Goal: Find specific page/section: Find specific page/section

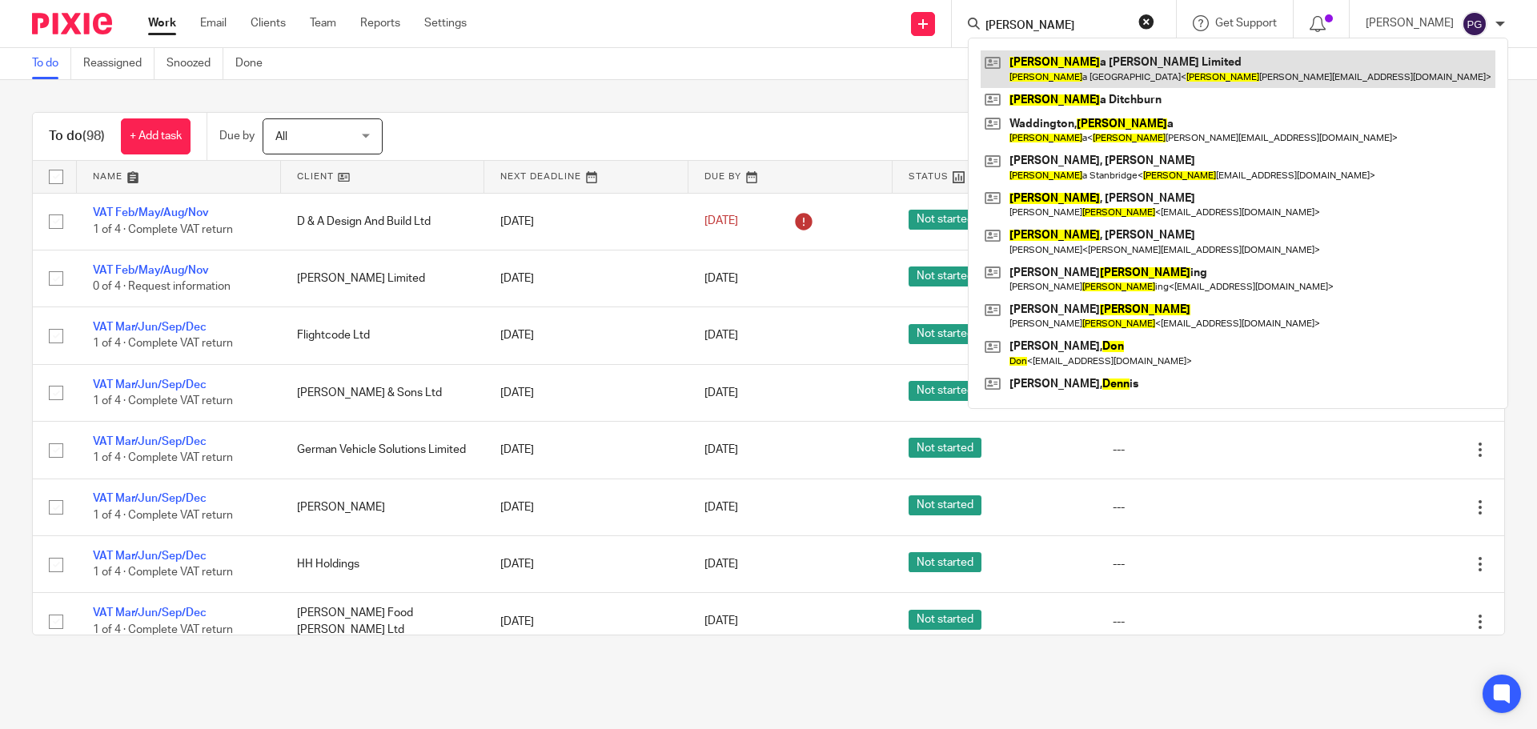
type input "[PERSON_NAME]"
click at [1080, 63] on link at bounding box center [1238, 68] width 515 height 37
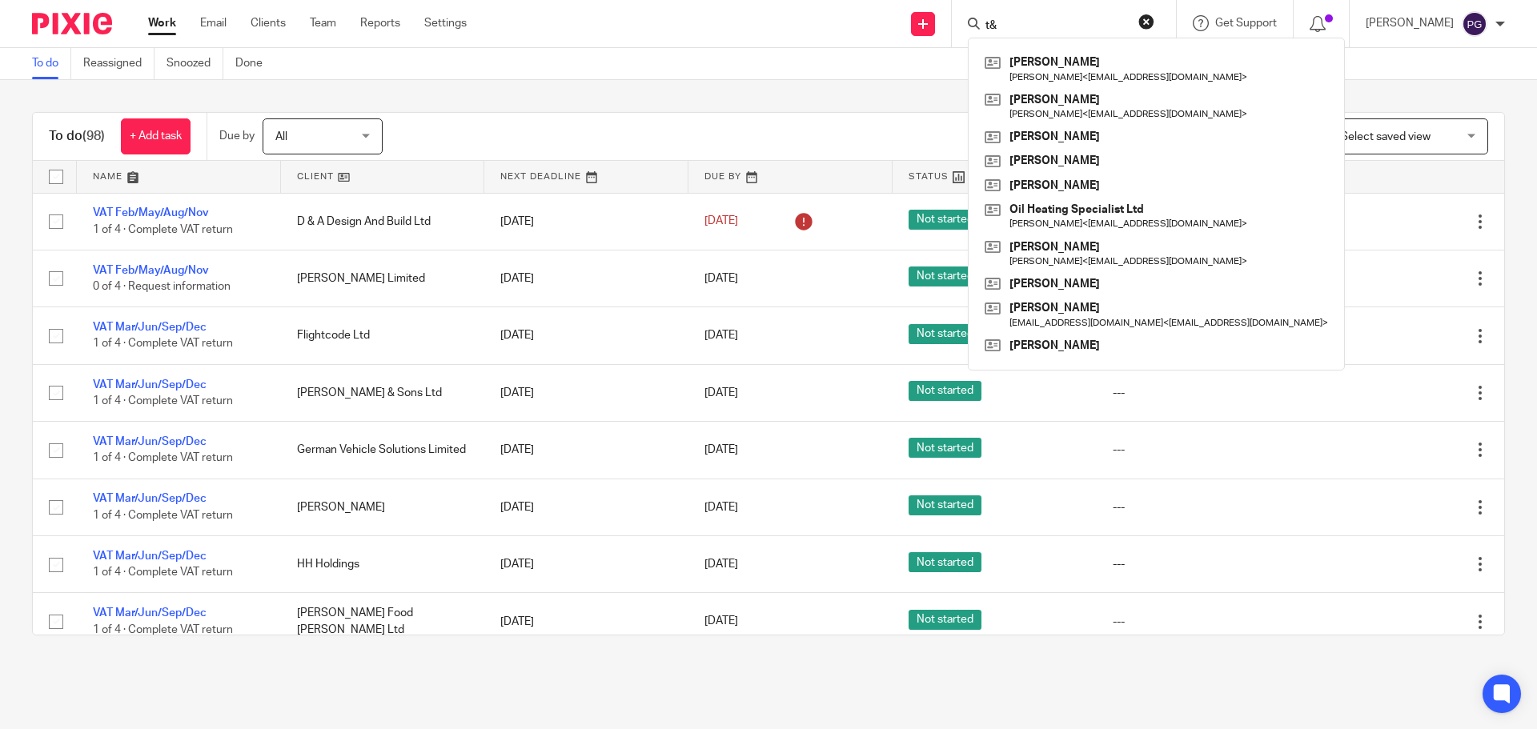
type input "t"
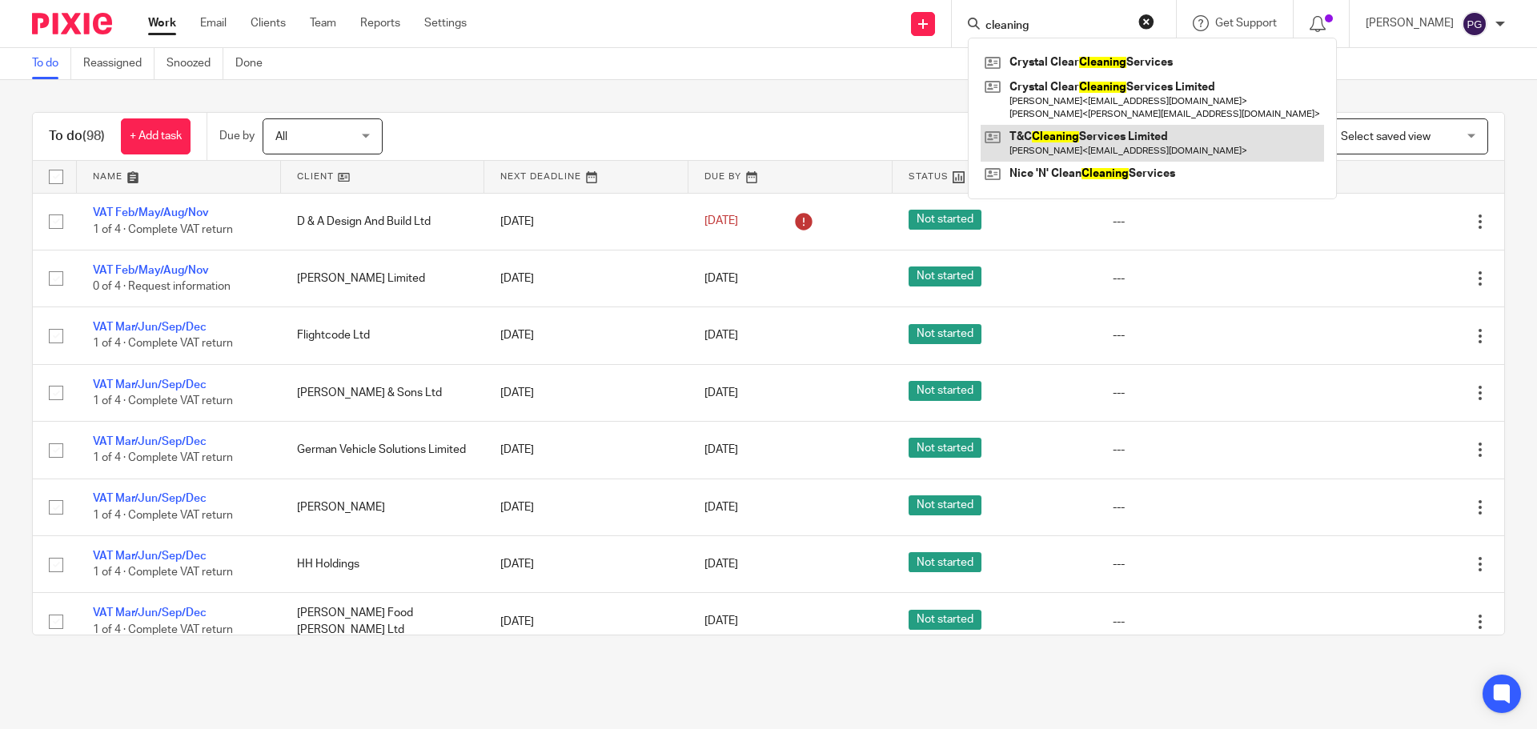
type input "cleaning"
click at [1096, 142] on link at bounding box center [1152, 143] width 343 height 37
